Goal: Information Seeking & Learning: Learn about a topic

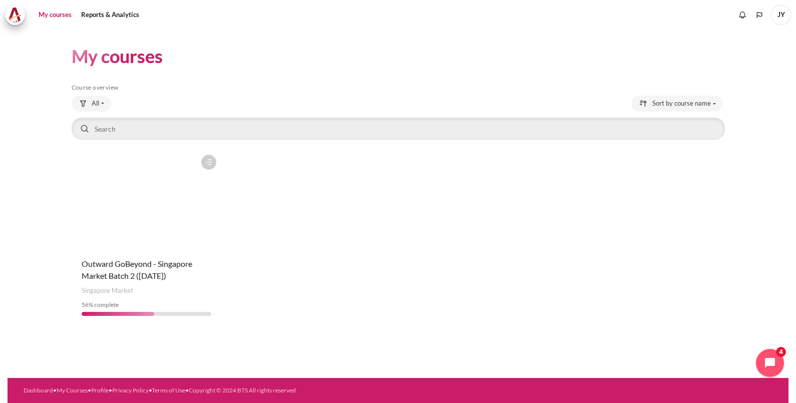
click at [159, 207] on figure "Content" at bounding box center [147, 200] width 150 height 100
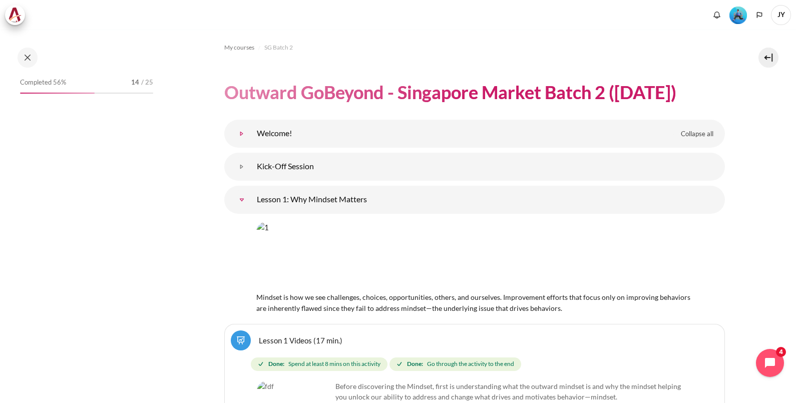
click at [242, 135] on link "Welcome!" at bounding box center [242, 134] width 20 height 20
drag, startPoint x: 171, startPoint y: 159, endPoint x: 278, endPoint y: 116, distance: 115.5
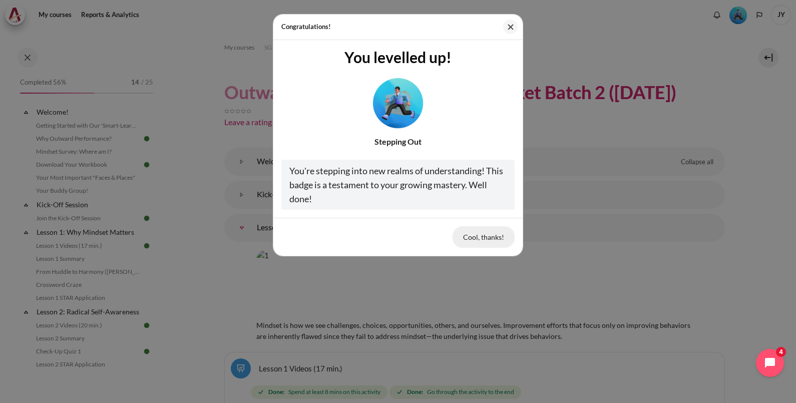
click at [483, 237] on button "Cool, thanks!" at bounding box center [484, 236] width 62 height 21
